Goal: Task Accomplishment & Management: Manage account settings

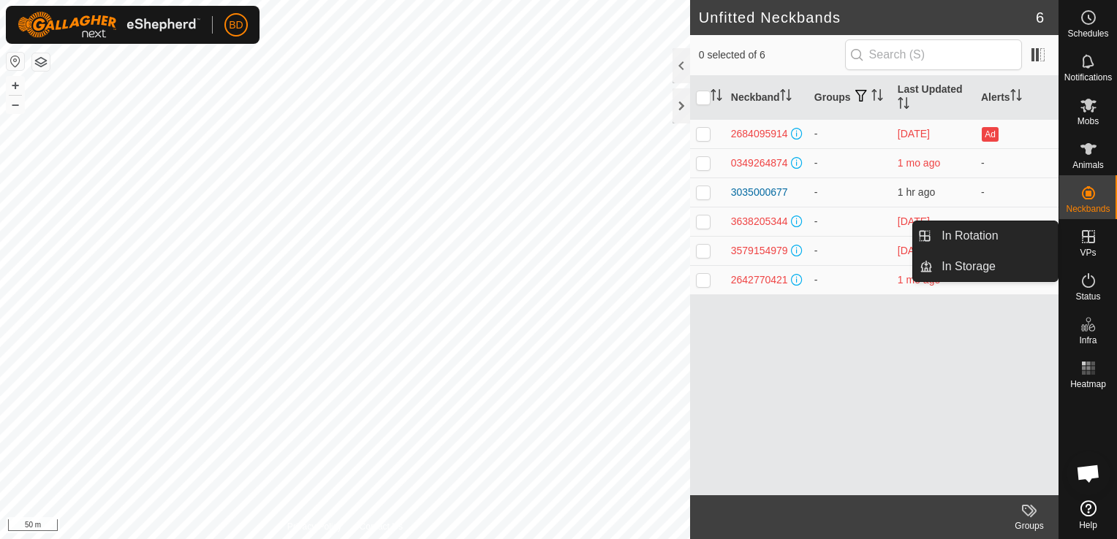
click at [1085, 246] on es-virtualpaddocks-svg-icon at bounding box center [1088, 236] width 26 height 23
click at [991, 241] on link "In Rotation" at bounding box center [995, 235] width 125 height 29
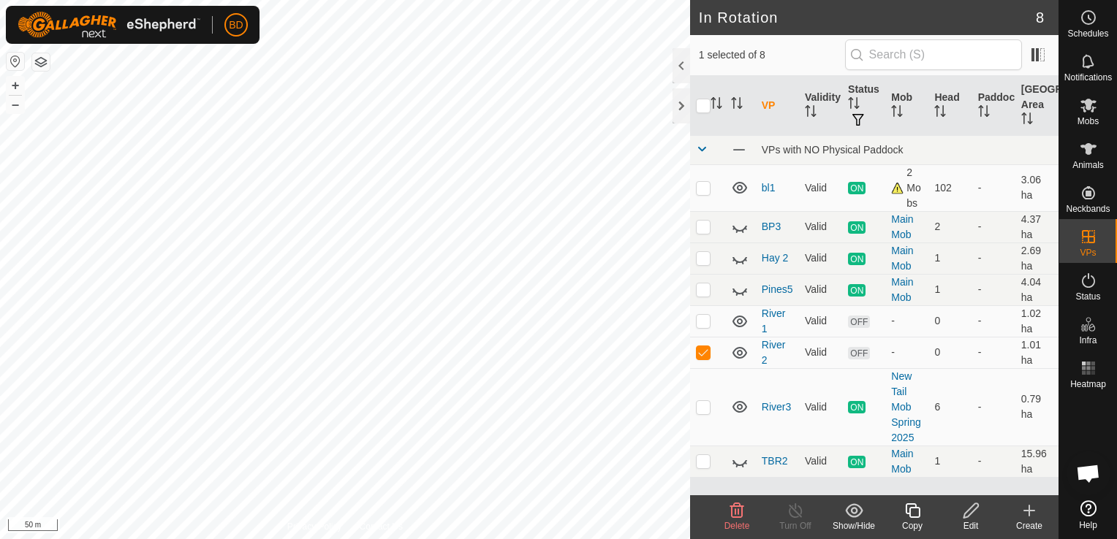
click at [737, 516] on icon at bounding box center [737, 511] width 18 height 18
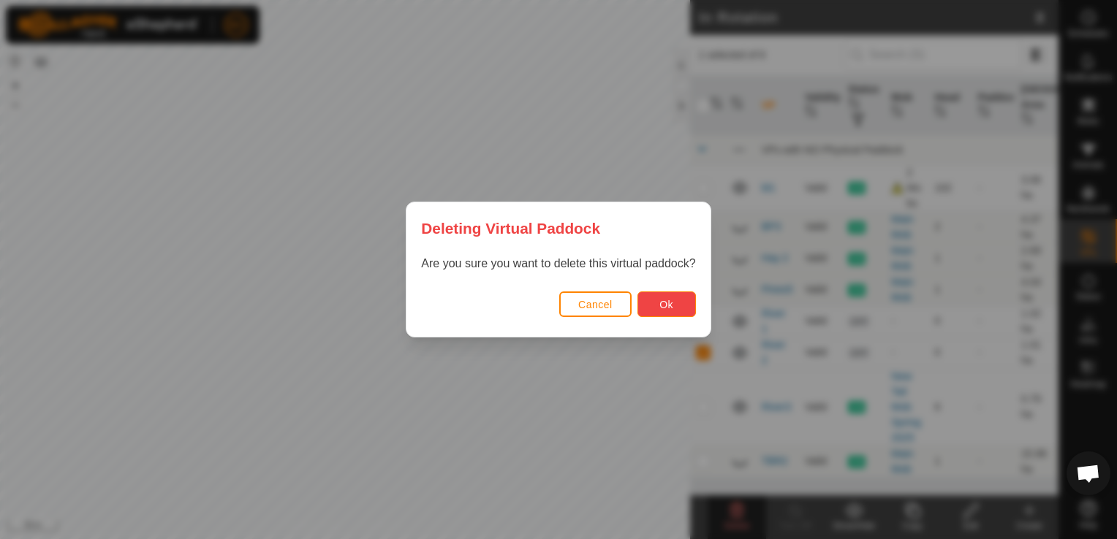
click at [663, 306] on span "Ok" at bounding box center [666, 305] width 14 height 12
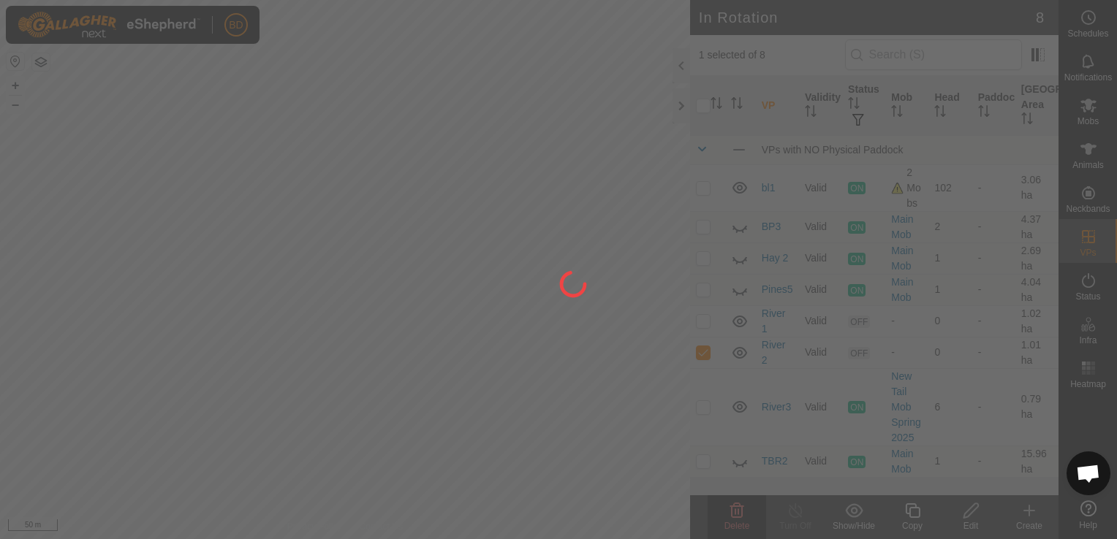
checkbox input "false"
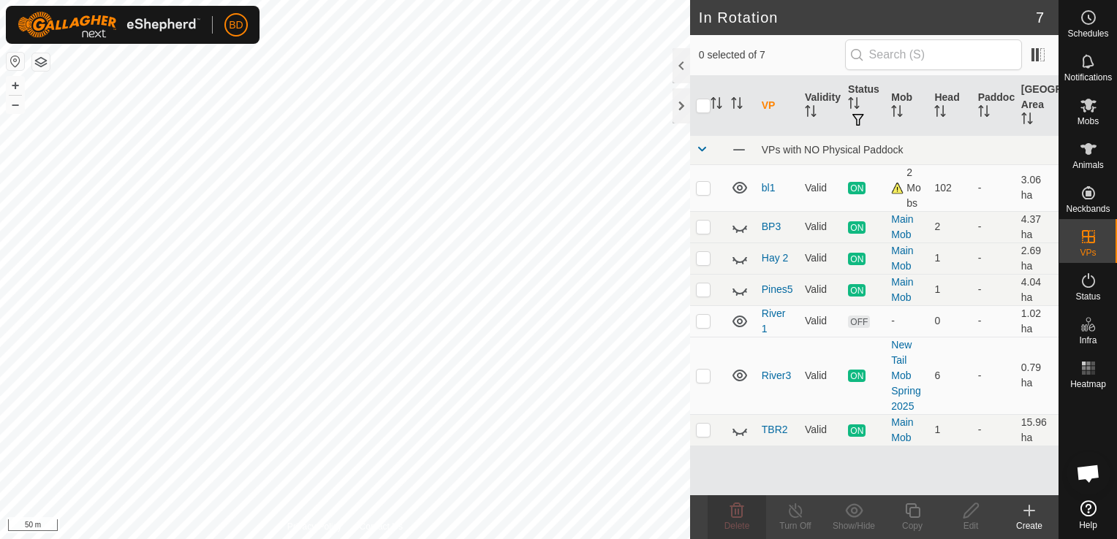
checkbox input "true"
click at [740, 520] on div "Delete" at bounding box center [736, 526] width 58 height 13
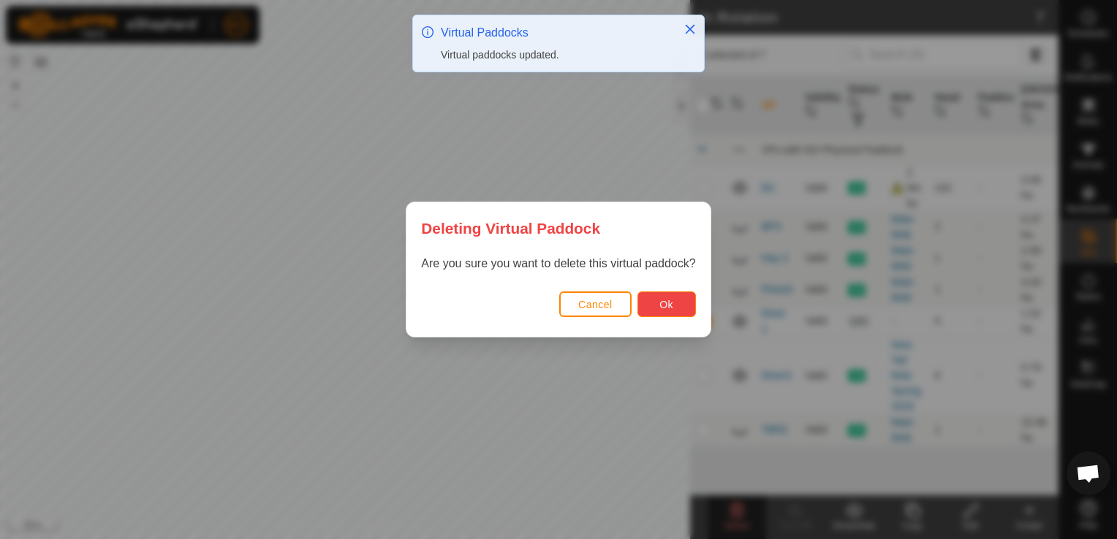
click at [674, 301] on button "Ok" at bounding box center [666, 305] width 58 height 26
checkbox input "false"
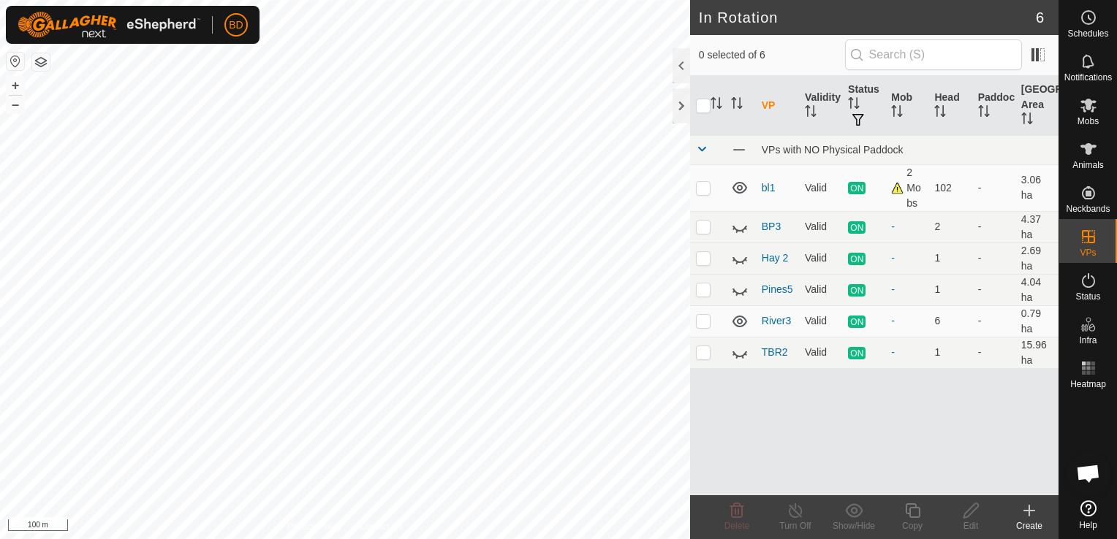
click at [1032, 513] on icon at bounding box center [1029, 511] width 18 height 18
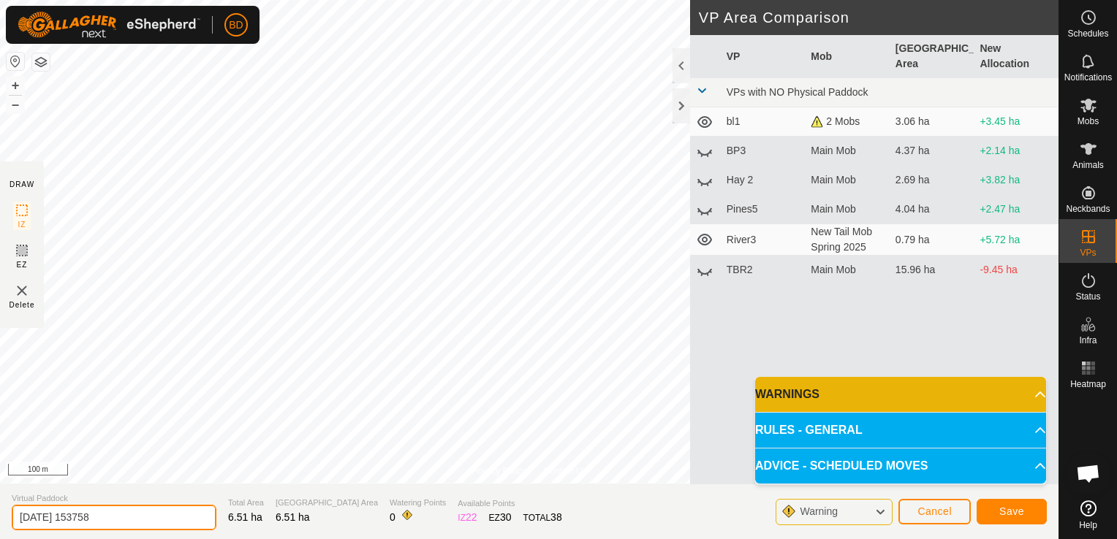
drag, startPoint x: 134, startPoint y: 520, endPoint x: 0, endPoint y: 536, distance: 135.4
click at [0, 536] on html "BD Schedules Notifications Mobs Animals Neckbands VPs Status Infra Heatmap Help…" at bounding box center [558, 269] width 1117 height 539
type input "Tiphead 1"
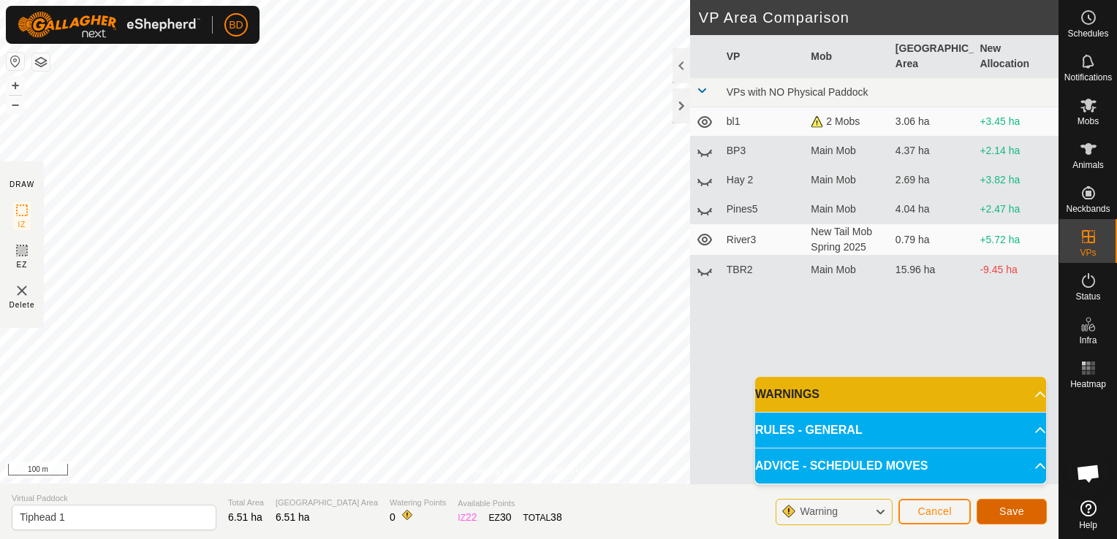
click at [997, 509] on button "Save" at bounding box center [1011, 512] width 70 height 26
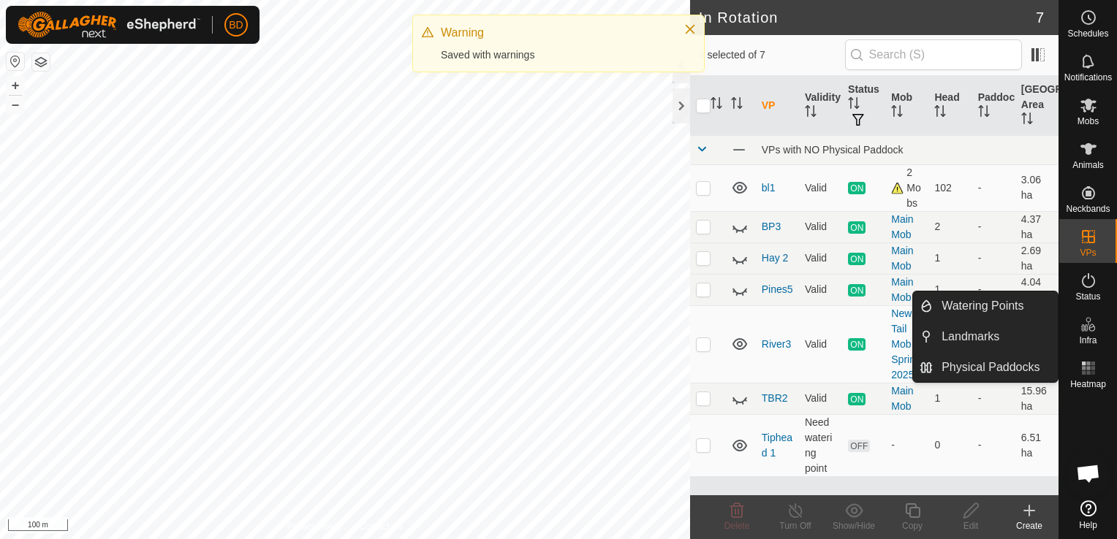
click at [1085, 333] on es-infrastructure-svg-icon at bounding box center [1088, 324] width 26 height 23
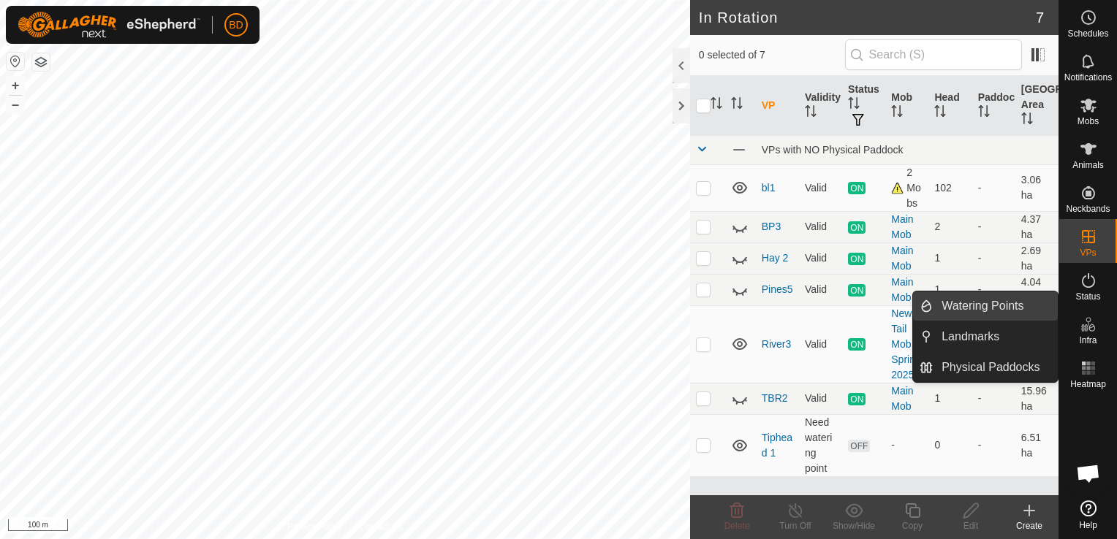
click at [969, 311] on link "Watering Points" at bounding box center [995, 306] width 125 height 29
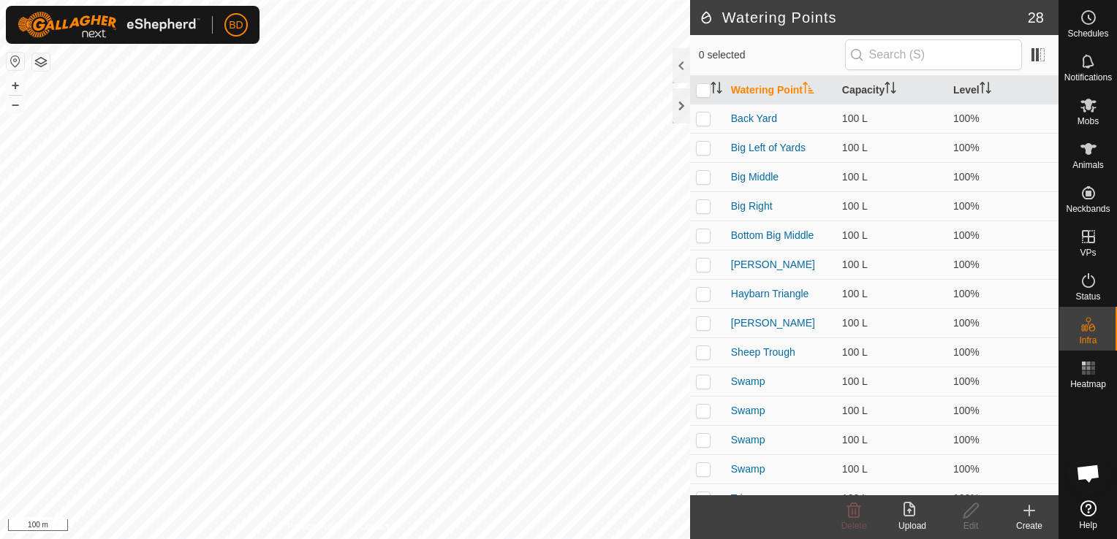
click at [1036, 515] on icon at bounding box center [1029, 511] width 18 height 18
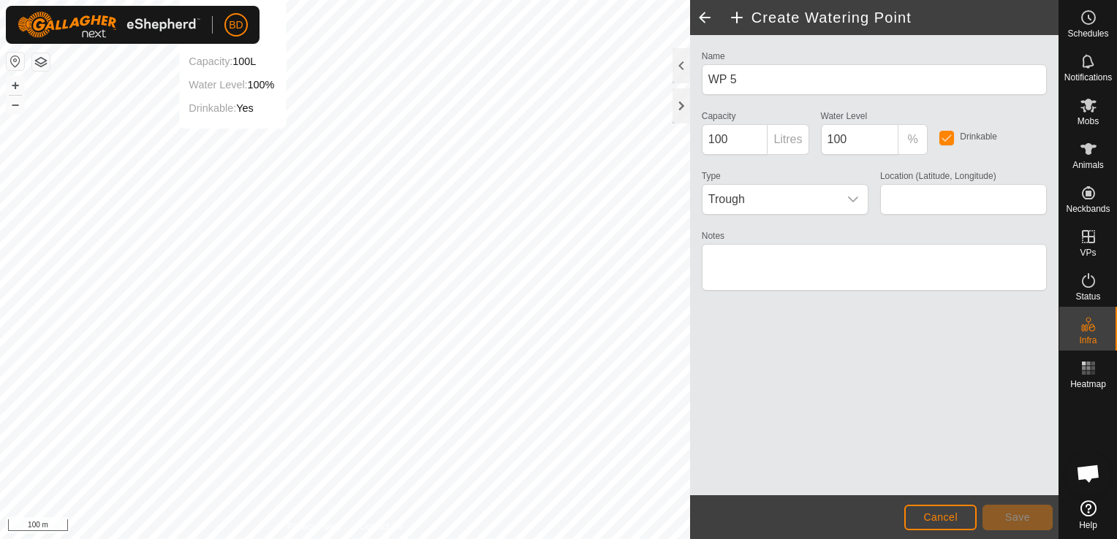
type input "-37.892363, 175.572587"
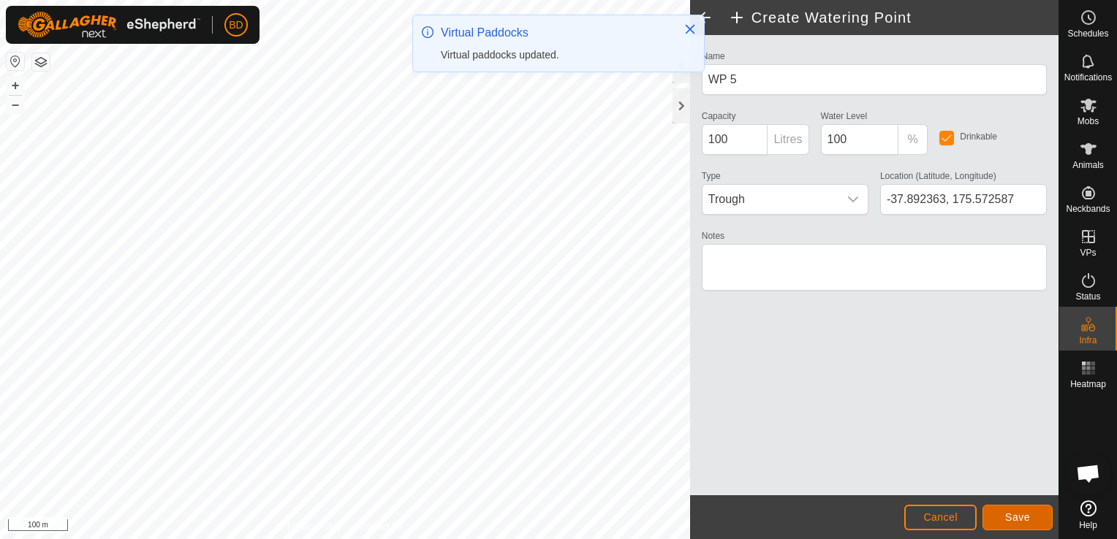
click at [1025, 518] on span "Save" at bounding box center [1017, 518] width 25 height 12
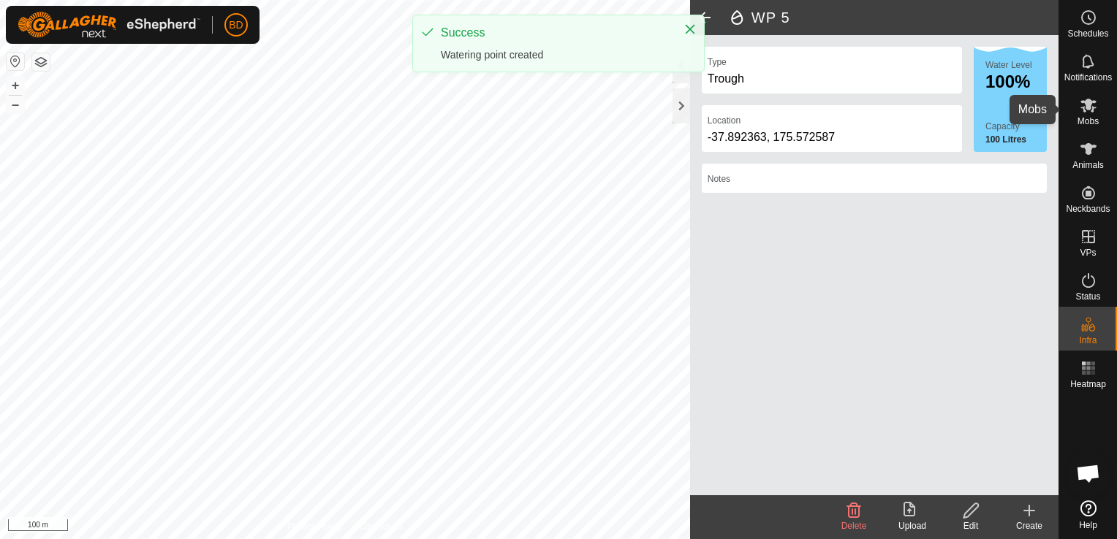
drag, startPoint x: 1095, startPoint y: 107, endPoint x: 1071, endPoint y: 115, distance: 25.4
click at [1093, 107] on icon at bounding box center [1088, 106] width 16 height 14
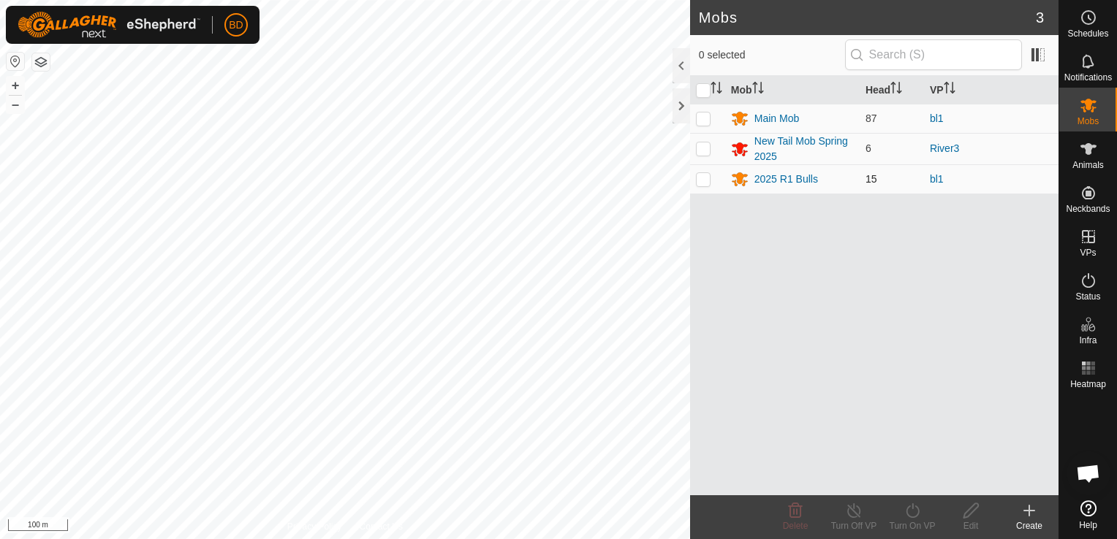
click at [704, 182] on p-checkbox at bounding box center [703, 179] width 15 height 12
checkbox input "true"
click at [913, 520] on div "Turn On VP" at bounding box center [912, 526] width 58 height 13
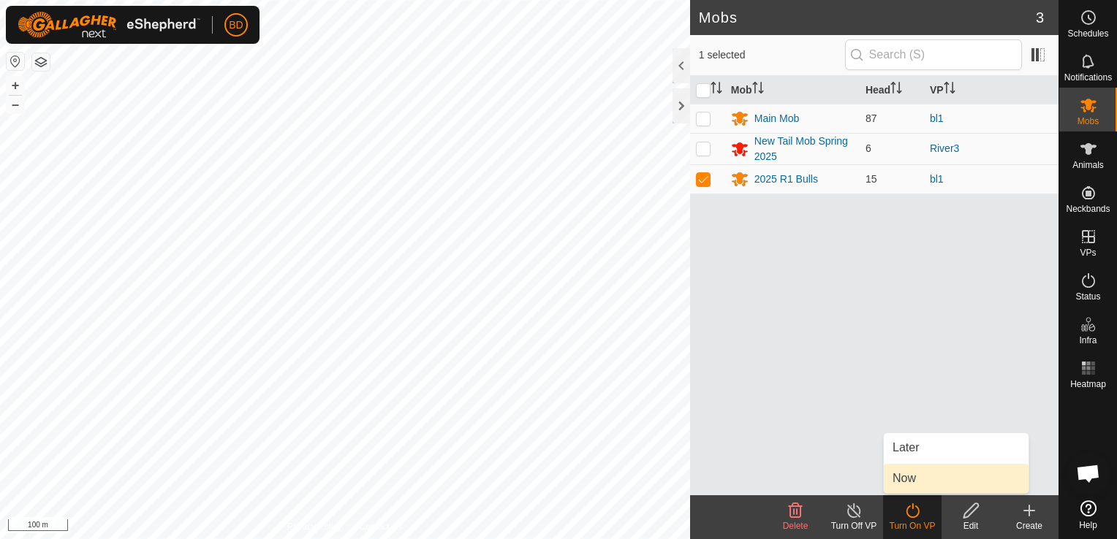
click at [909, 484] on link "Now" at bounding box center [956, 478] width 145 height 29
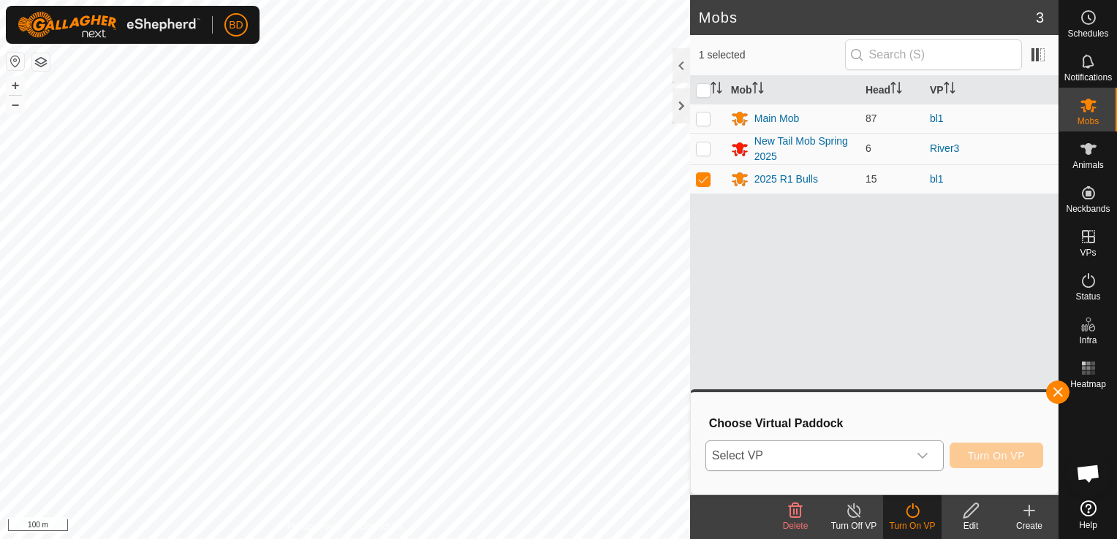
click at [924, 463] on div "dropdown trigger" at bounding box center [922, 455] width 29 height 29
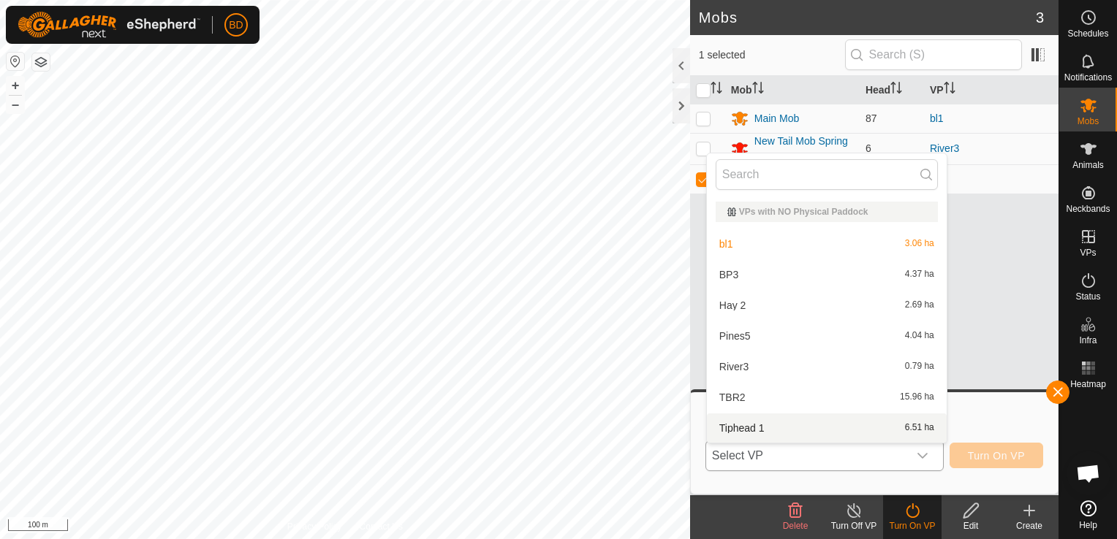
click at [775, 430] on li "Tiphead 1 6.51 ha" at bounding box center [827, 428] width 240 height 29
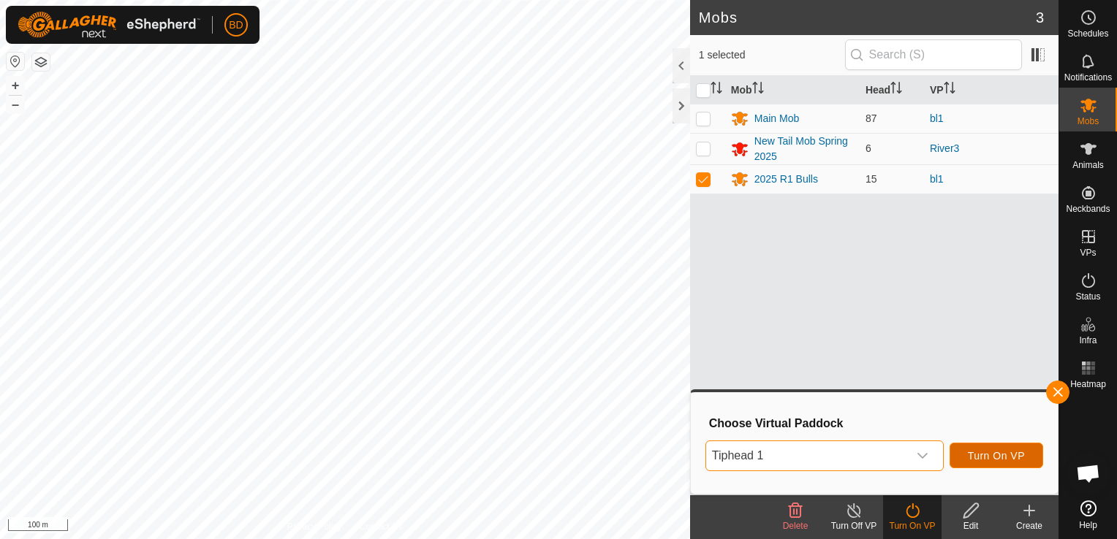
click at [993, 455] on span "Turn On VP" at bounding box center [996, 456] width 57 height 12
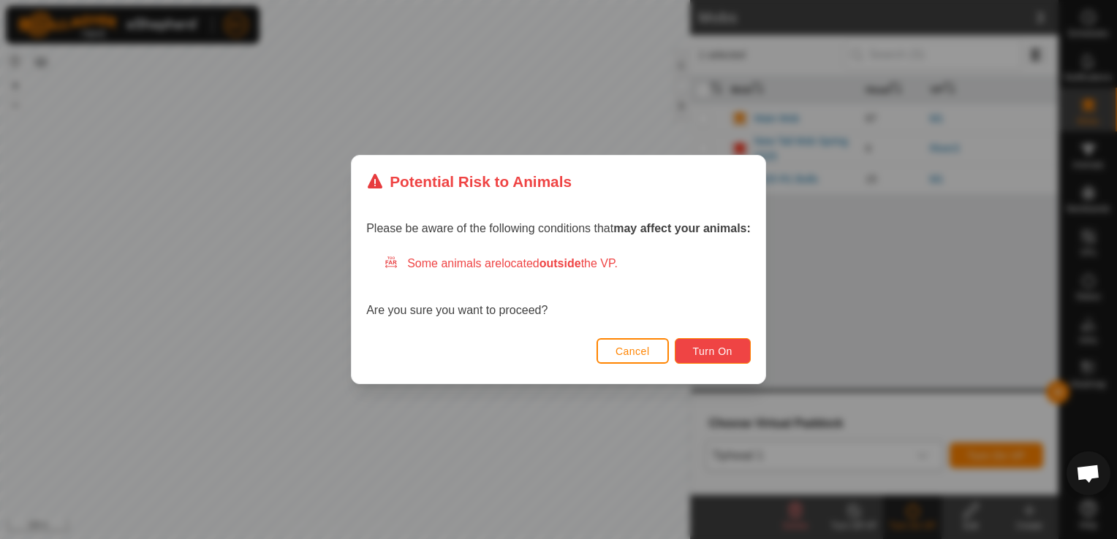
click at [710, 350] on span "Turn On" at bounding box center [712, 352] width 39 height 12
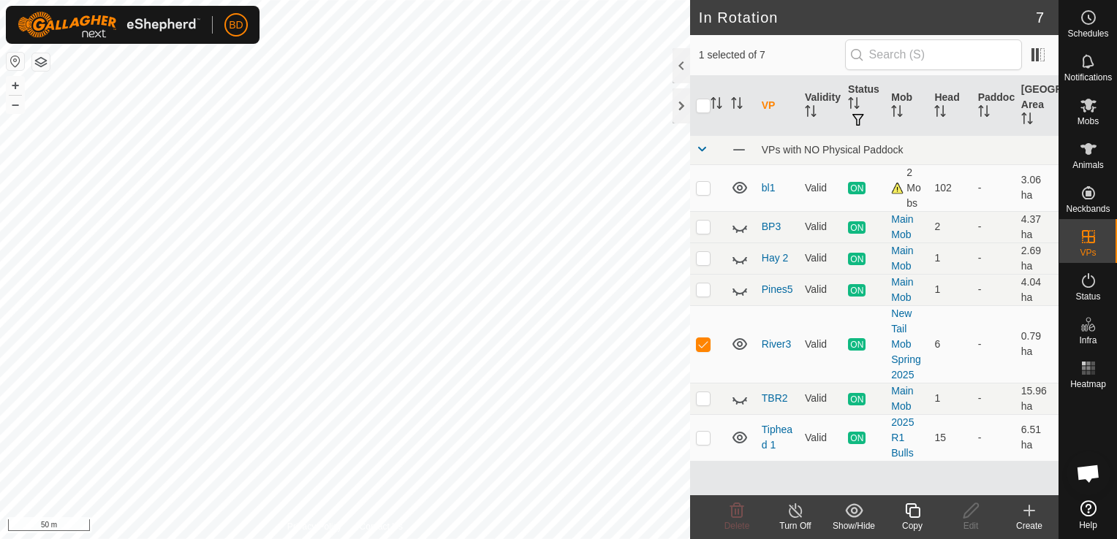
click at [911, 510] on icon at bounding box center [912, 511] width 18 height 18
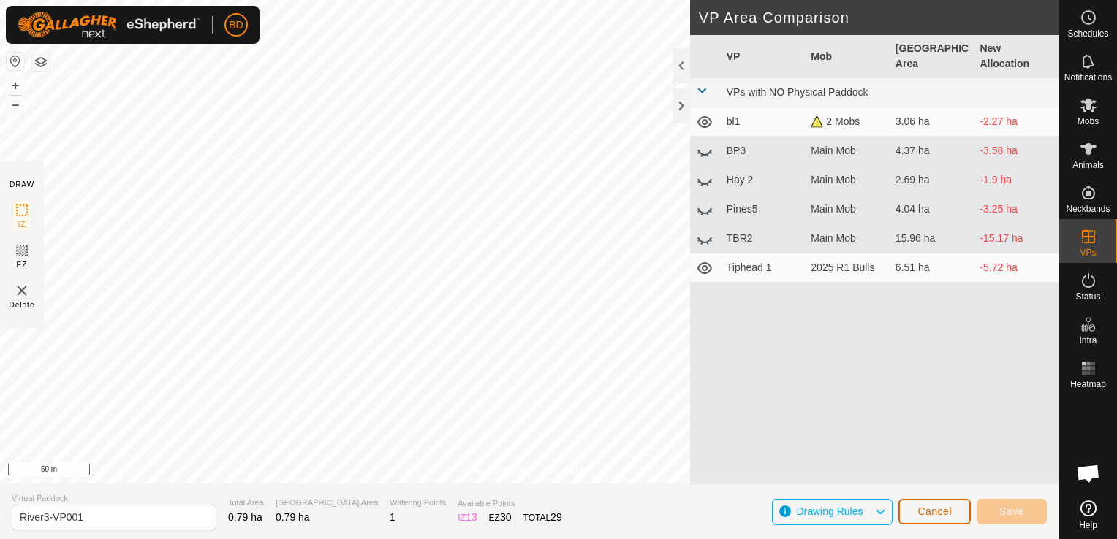
click at [952, 516] on button "Cancel" at bounding box center [934, 512] width 72 height 26
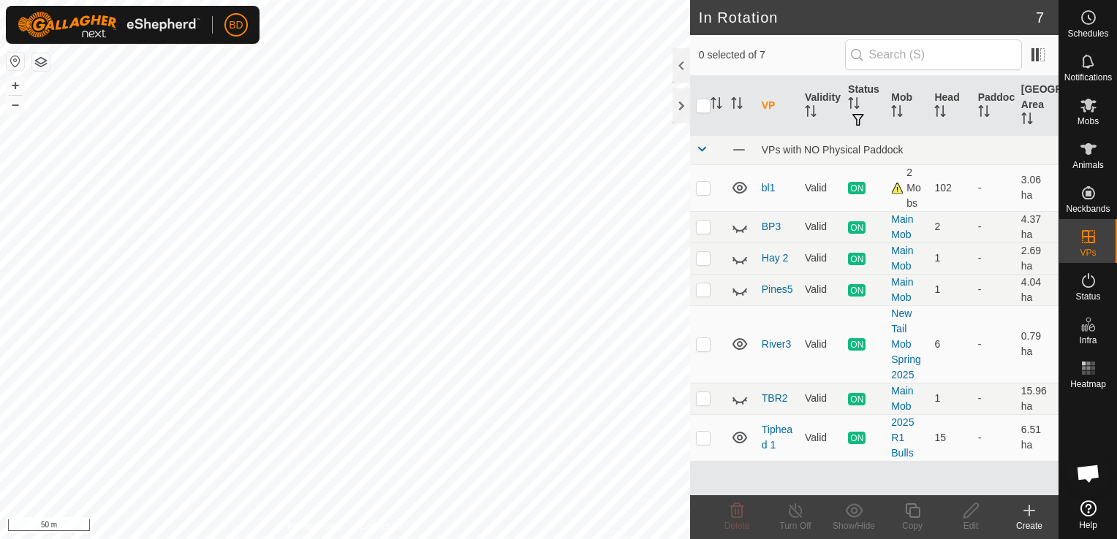
click at [1026, 514] on icon at bounding box center [1029, 511] width 18 height 18
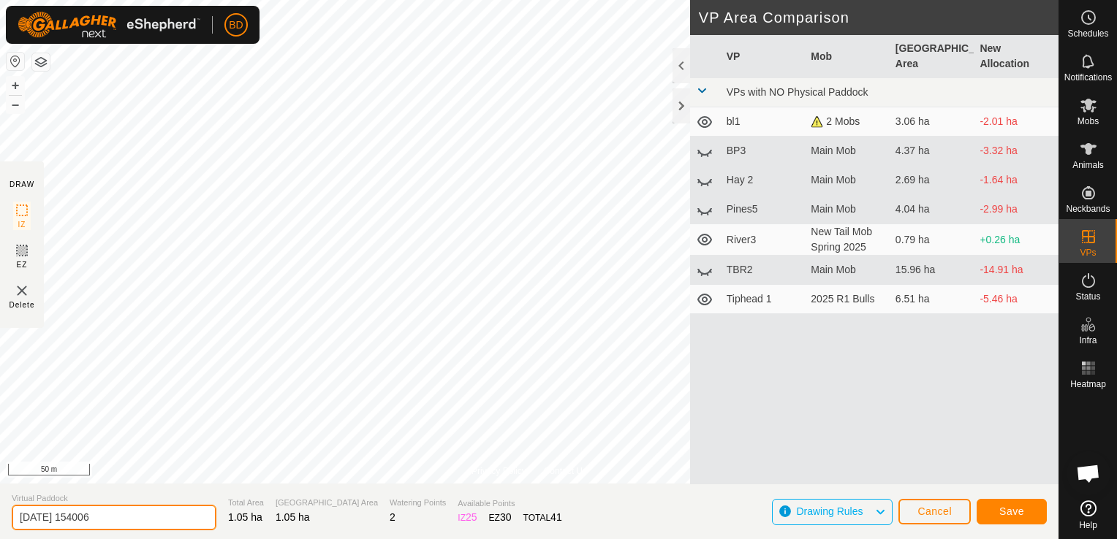
click at [143, 520] on input "2025-09-19 154006" at bounding box center [114, 518] width 205 height 26
drag, startPoint x: 143, startPoint y: 519, endPoint x: -3, endPoint y: 531, distance: 146.0
click at [0, 531] on html "BD Schedules Notifications Mobs Animals Neckbands VPs Status Infra Heatmap Help…" at bounding box center [558, 269] width 1117 height 539
type input "river6"
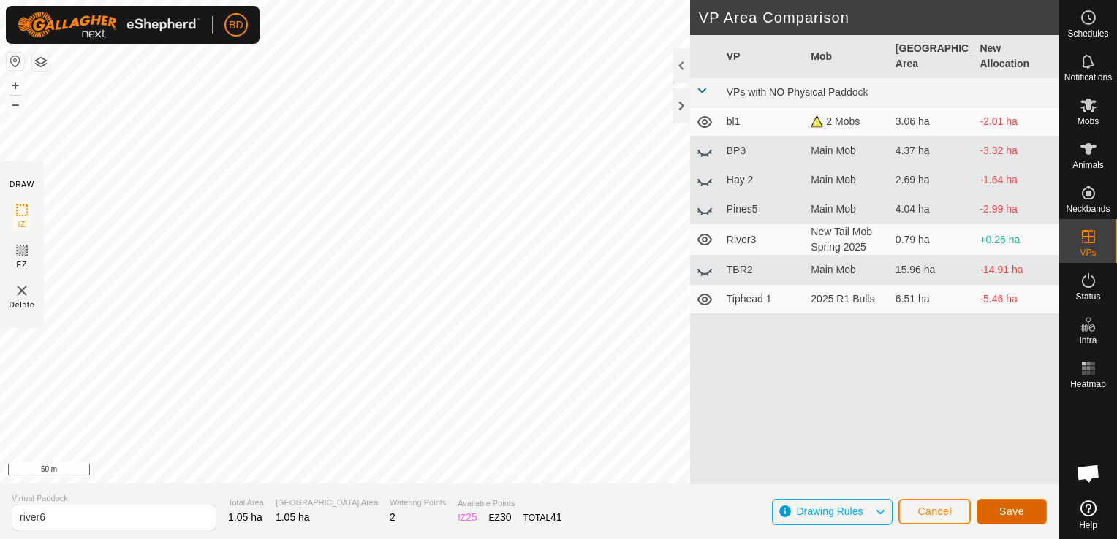
click at [1030, 514] on button "Save" at bounding box center [1011, 512] width 70 height 26
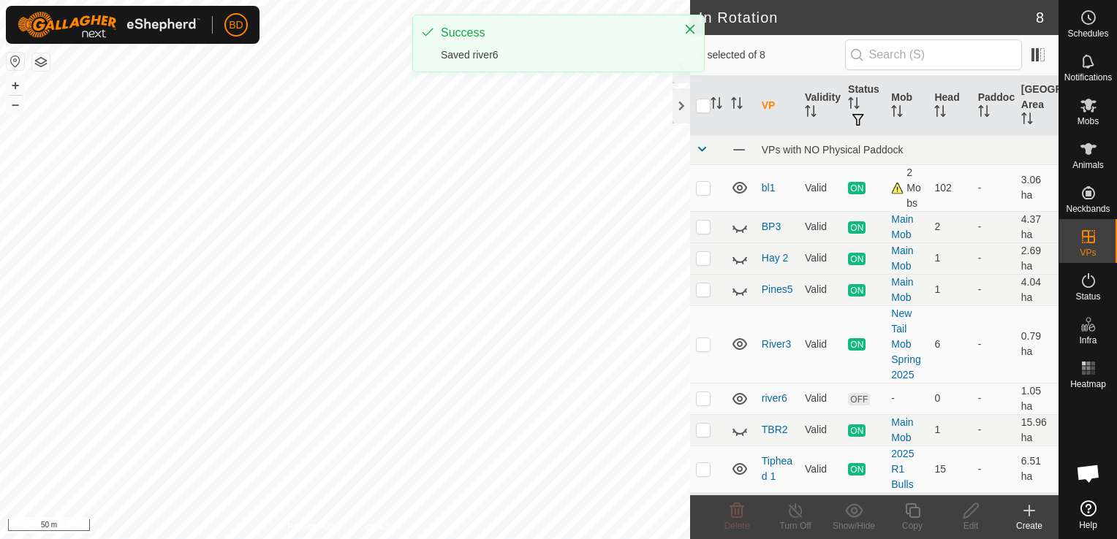
checkbox input "true"
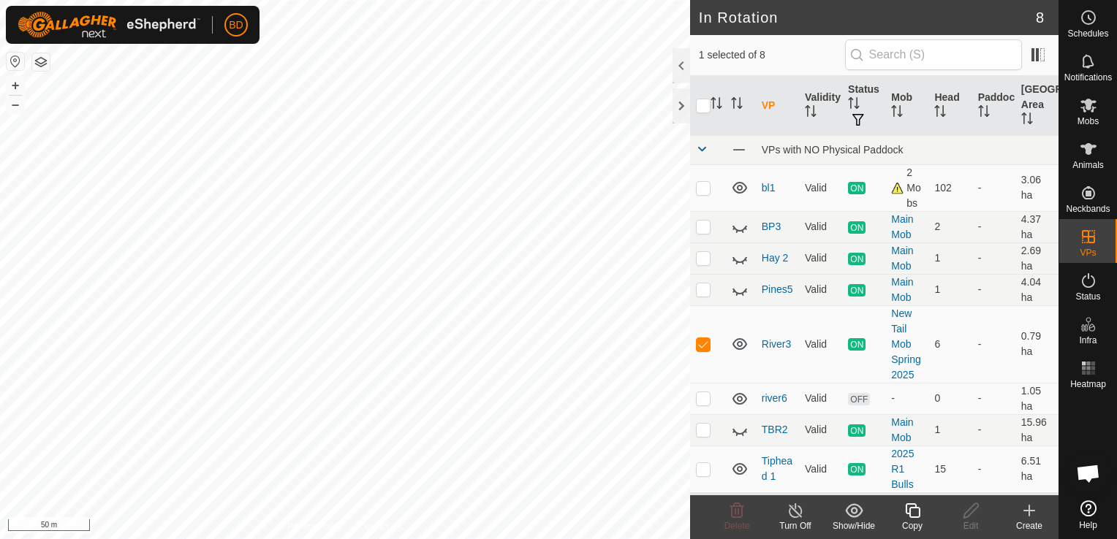
click at [794, 520] on div "Turn Off" at bounding box center [795, 526] width 58 height 13
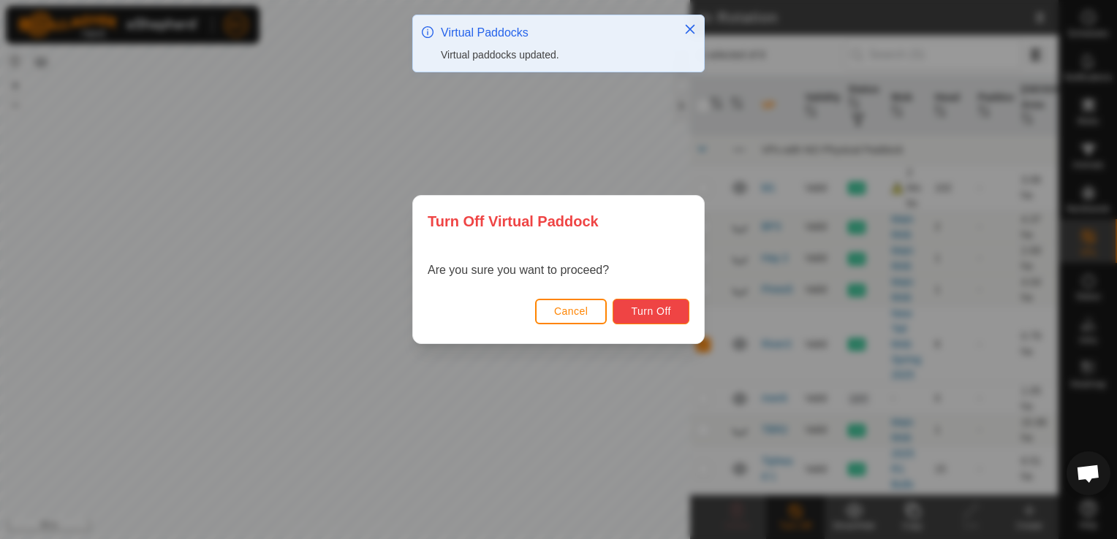
click at [664, 314] on span "Turn Off" at bounding box center [651, 311] width 40 height 12
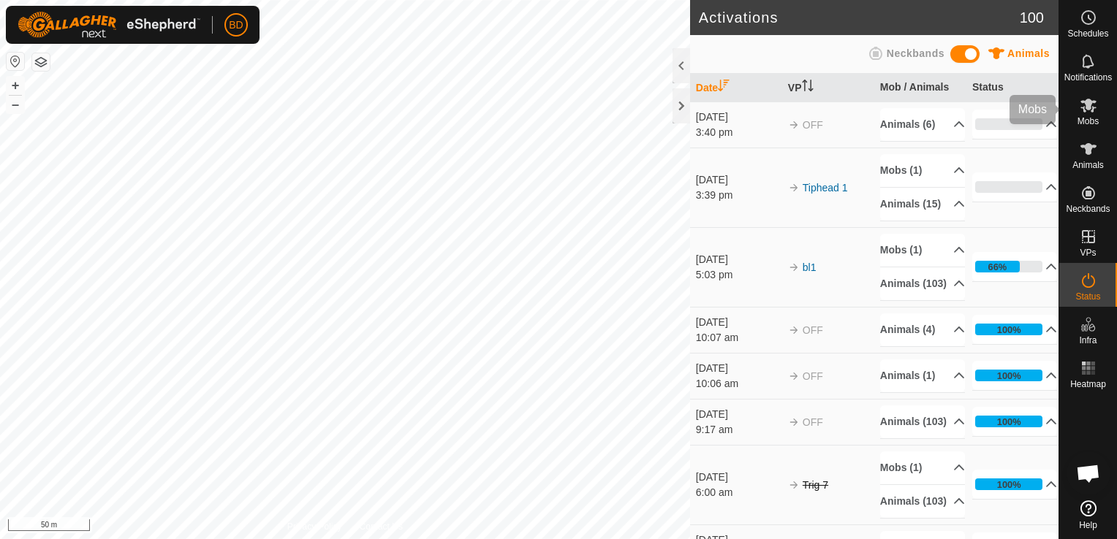
click at [1086, 112] on icon at bounding box center [1088, 105] width 18 height 18
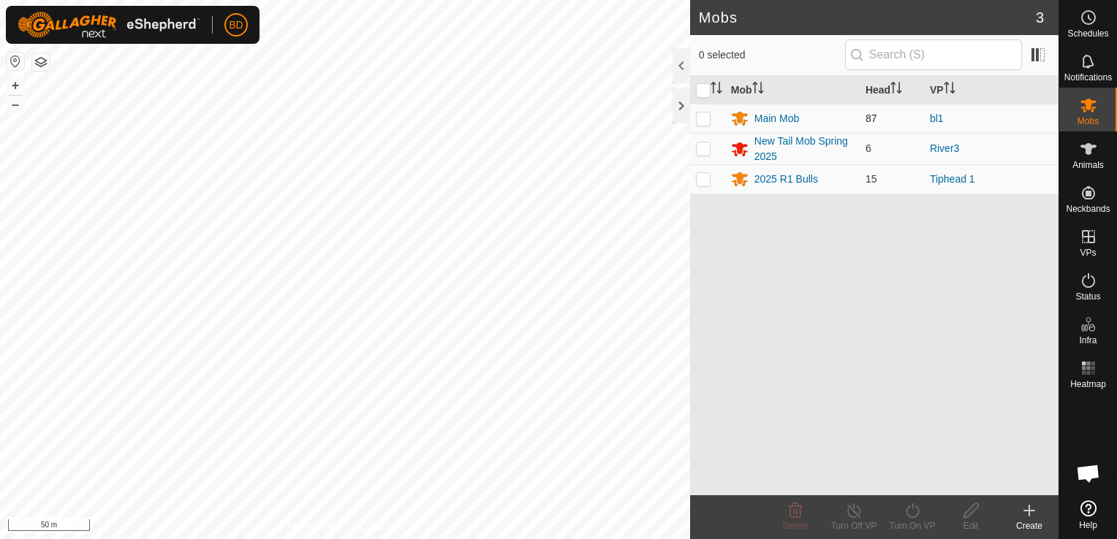
click at [702, 121] on p-checkbox at bounding box center [703, 119] width 15 height 12
click at [702, 119] on p-checkbox at bounding box center [703, 119] width 15 height 12
checkbox input "false"
drag, startPoint x: 707, startPoint y: 148, endPoint x: 710, endPoint y: 159, distance: 12.1
click at [706, 148] on p-checkbox at bounding box center [703, 149] width 15 height 12
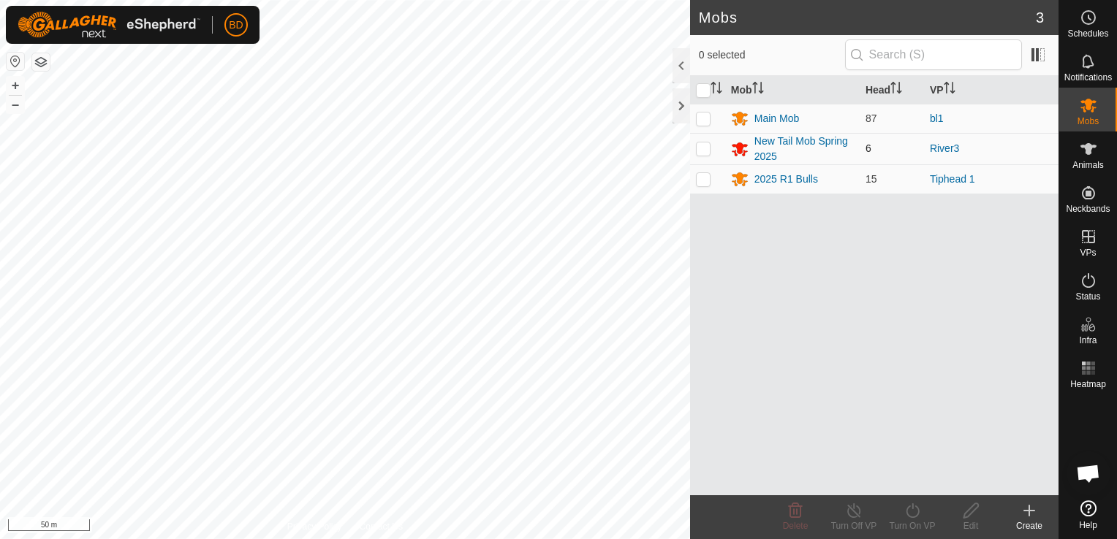
checkbox input "true"
click at [919, 516] on icon at bounding box center [912, 511] width 18 height 18
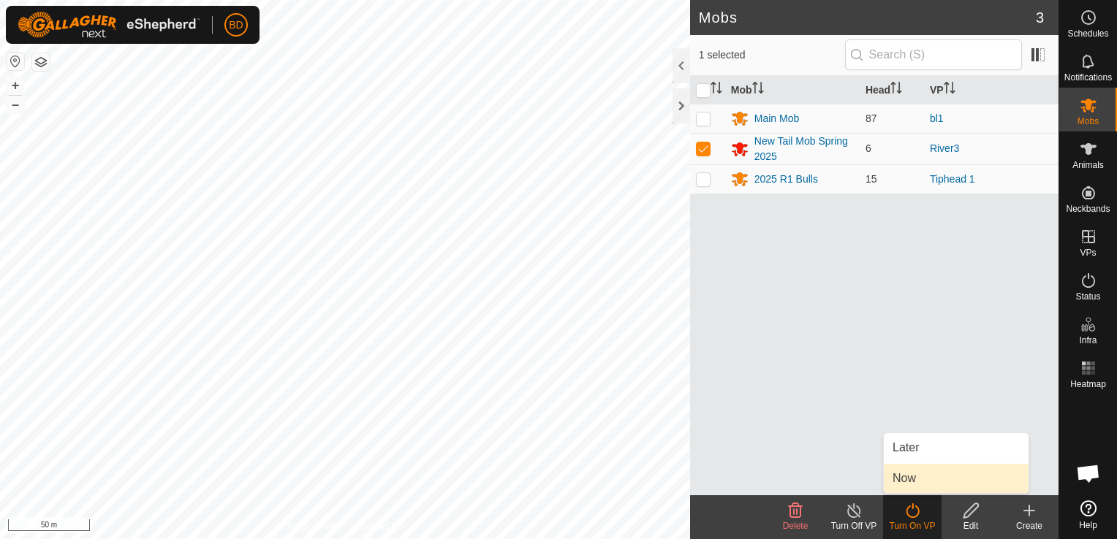
click at [912, 478] on link "Now" at bounding box center [956, 478] width 145 height 29
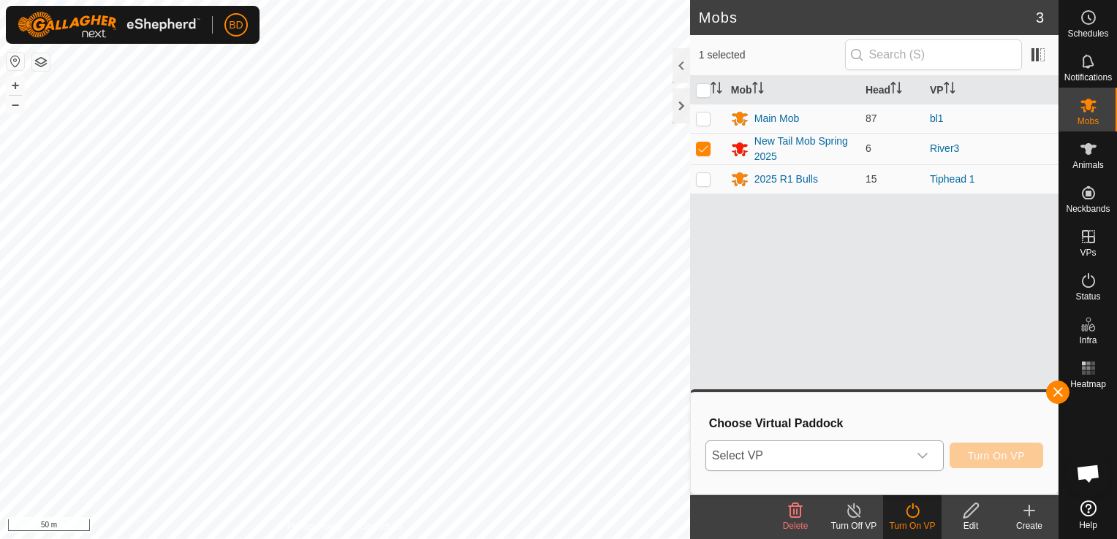
click at [927, 457] on icon "dropdown trigger" at bounding box center [922, 456] width 12 height 12
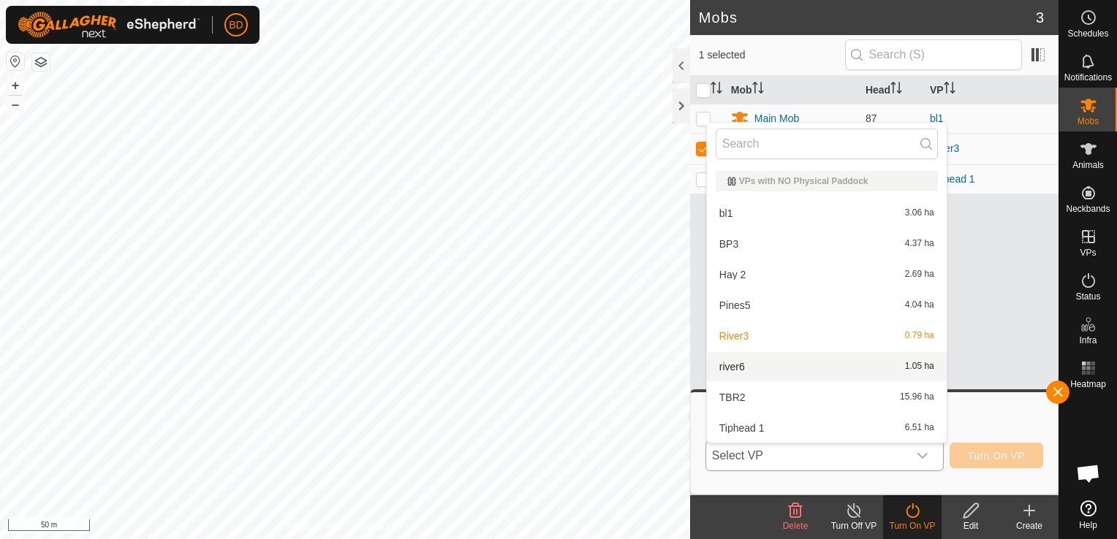
click at [762, 365] on li "river6 1.05 ha" at bounding box center [827, 366] width 240 height 29
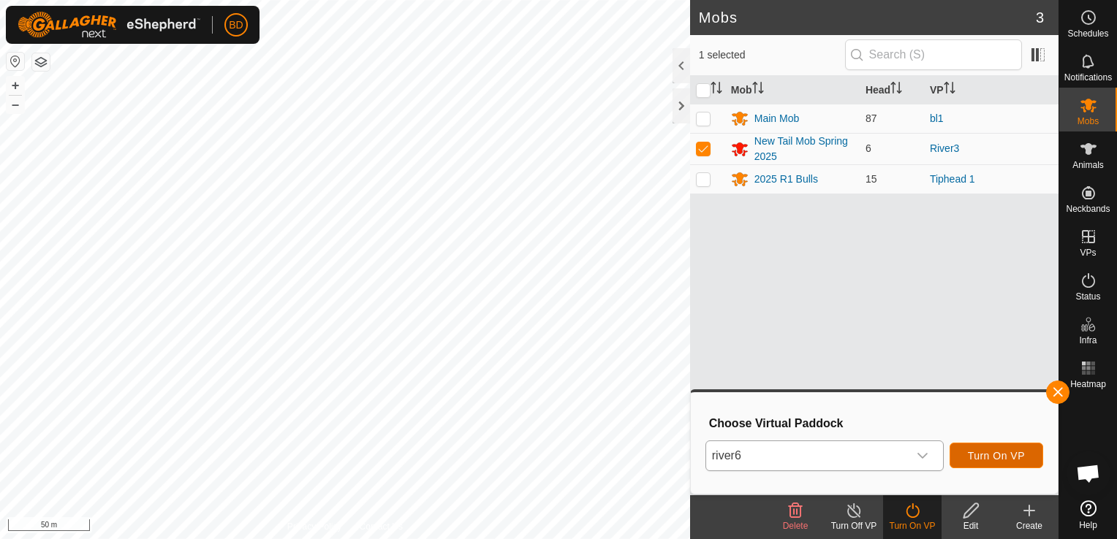
click at [1007, 458] on span "Turn On VP" at bounding box center [996, 456] width 57 height 12
